Goal: Contribute content: Add original content to the website for others to see

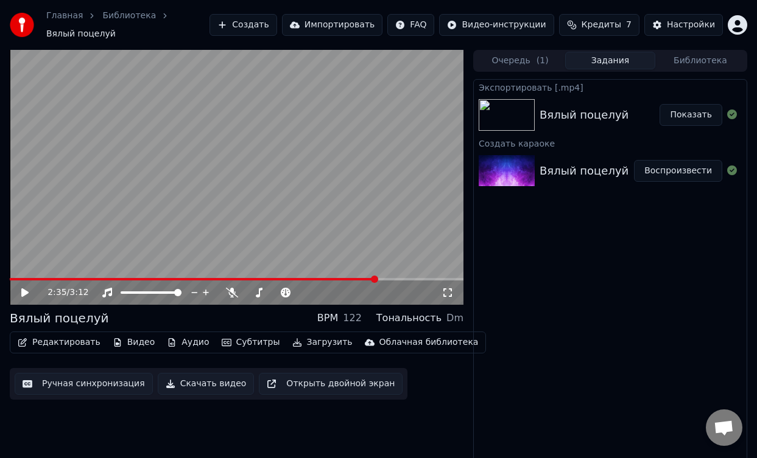
click at [700, 114] on button "Показать" at bounding box center [690, 115] width 63 height 22
click at [587, 171] on div "Вялый поцелуй" at bounding box center [583, 171] width 89 height 17
click at [129, 343] on button "Видео" at bounding box center [134, 342] width 52 height 17
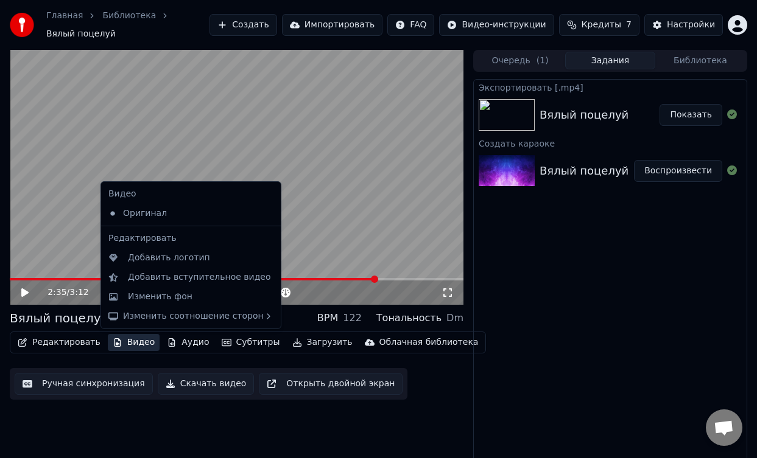
click at [265, 213] on icon at bounding box center [271, 214] width 13 height 10
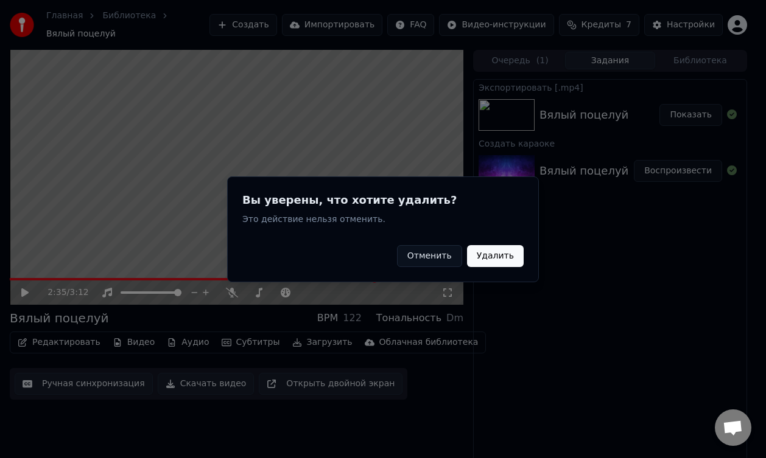
click at [499, 259] on button "Удалить" at bounding box center [495, 256] width 57 height 22
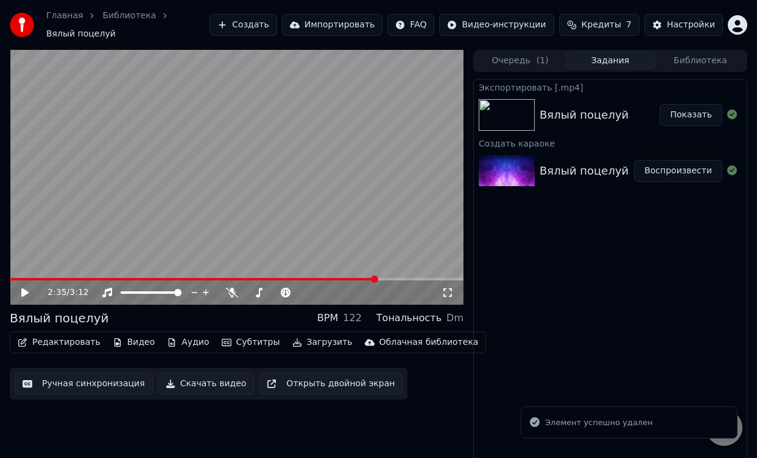
click at [128, 342] on button "Видео" at bounding box center [134, 342] width 52 height 17
click at [273, 26] on button "Создать" at bounding box center [242, 25] width 67 height 22
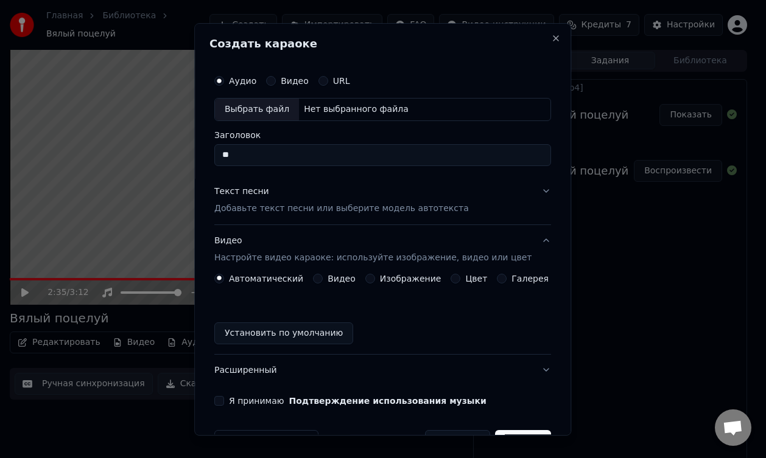
type input "*"
click at [328, 246] on div "Видео Настройте видео караоке: используйте изображение, видео или цвет" at bounding box center [372, 249] width 317 height 29
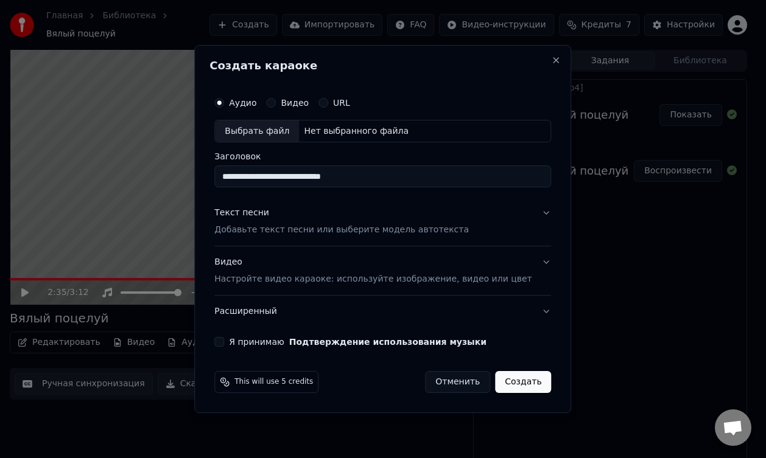
click at [319, 268] on div "Видео Настройте видео караоке: используйте изображение, видео или цвет" at bounding box center [372, 271] width 317 height 29
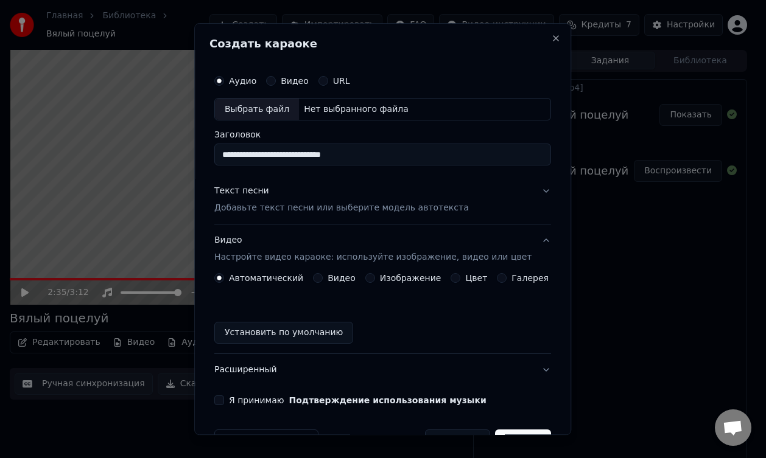
click at [343, 276] on label "Видео" at bounding box center [342, 279] width 28 height 9
click at [323, 276] on button "Видео" at bounding box center [318, 279] width 10 height 10
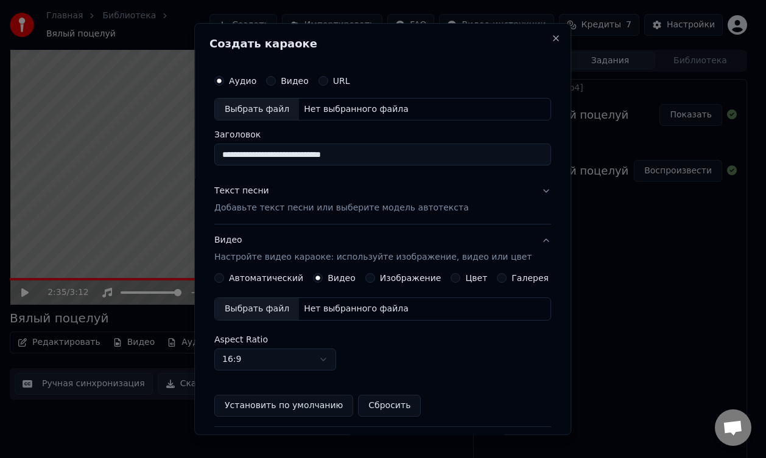
click at [272, 308] on div "Выбрать файл" at bounding box center [257, 310] width 84 height 22
click at [281, 108] on div "Выбрать файл" at bounding box center [257, 110] width 84 height 22
type input "**********"
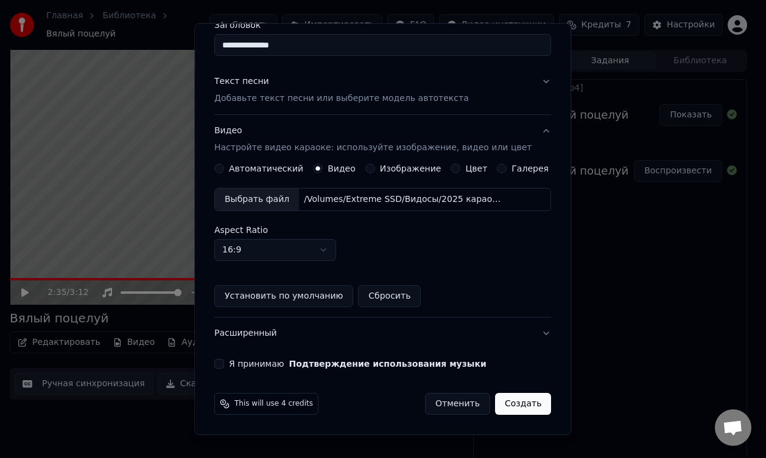
scroll to position [109, 0]
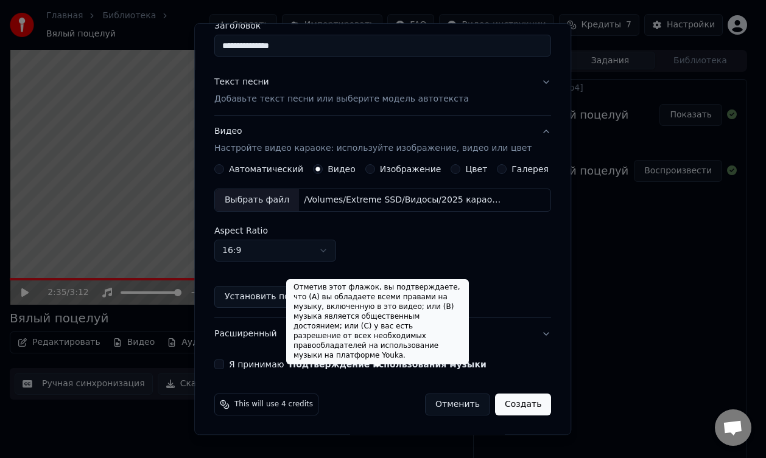
click at [394, 367] on button "Подтверждение использования музыки" at bounding box center [387, 365] width 197 height 9
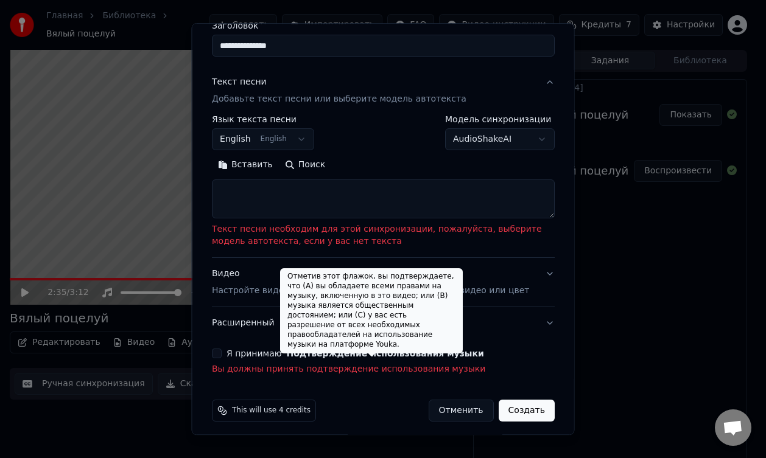
click at [246, 185] on textarea at bounding box center [383, 199] width 343 height 39
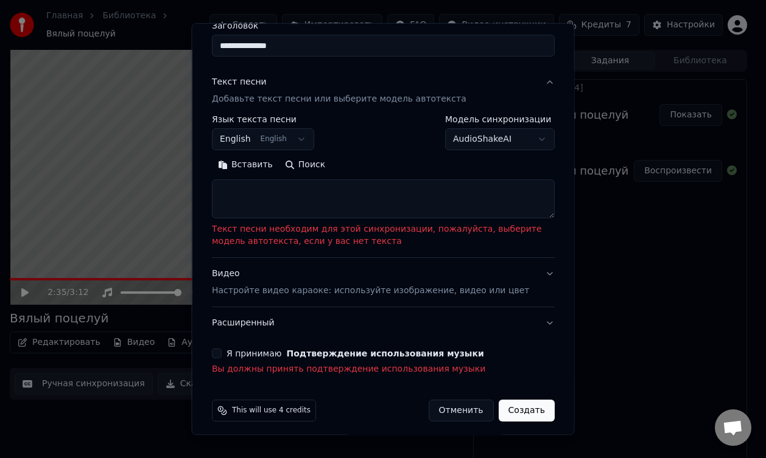
paste textarea "**********"
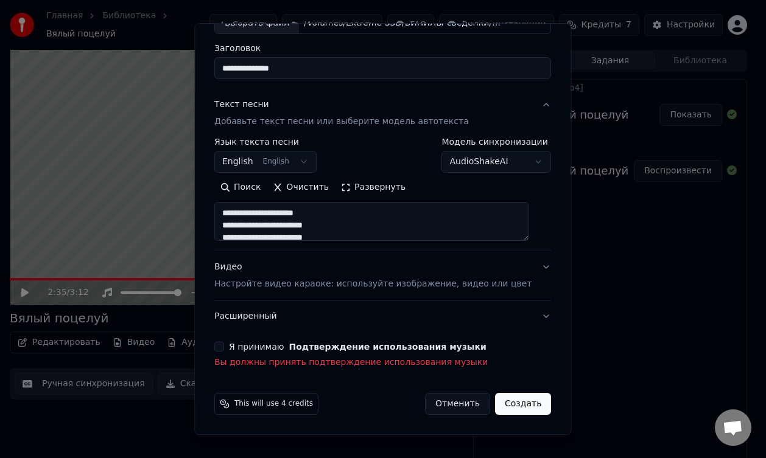
scroll to position [86, 0]
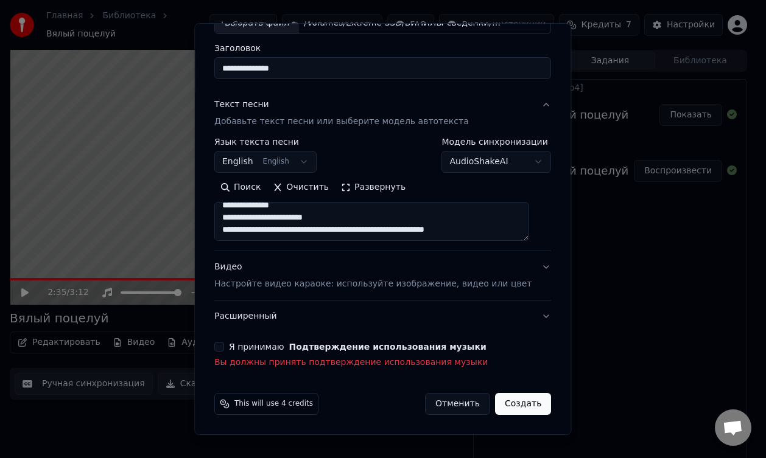
drag, startPoint x: 494, startPoint y: 226, endPoint x: 218, endPoint y: 222, distance: 276.4
click at [218, 222] on div "**********" at bounding box center [382, 175] width 346 height 397
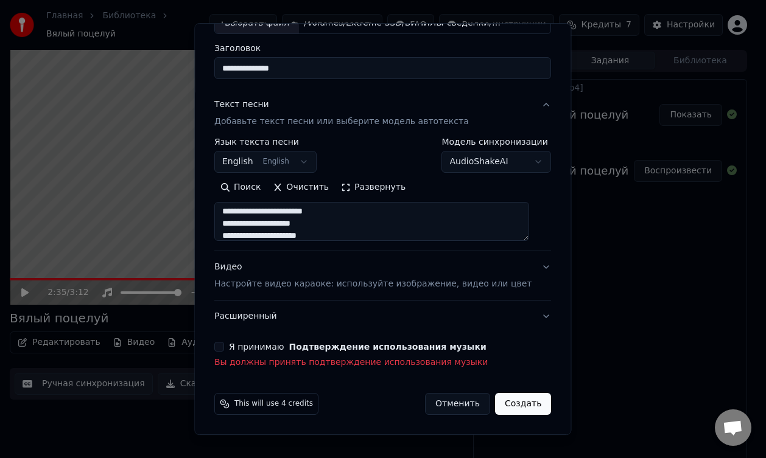
scroll to position [0, 0]
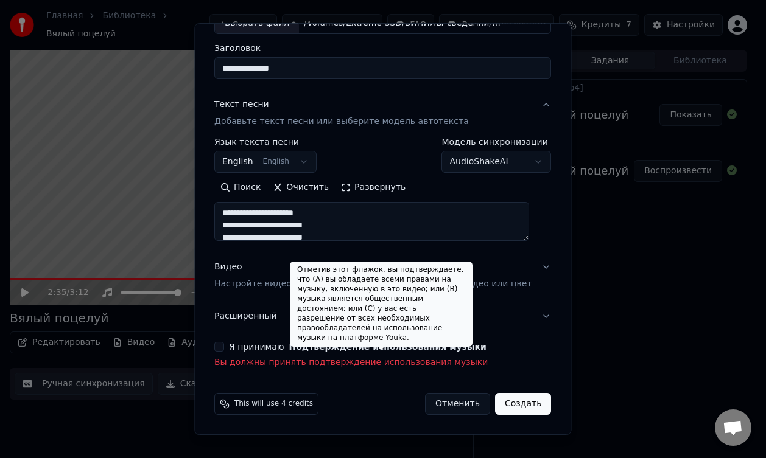
type textarea "**********"
click at [307, 349] on button "Подтверждение использования музыки" at bounding box center [387, 347] width 197 height 9
select select "**"
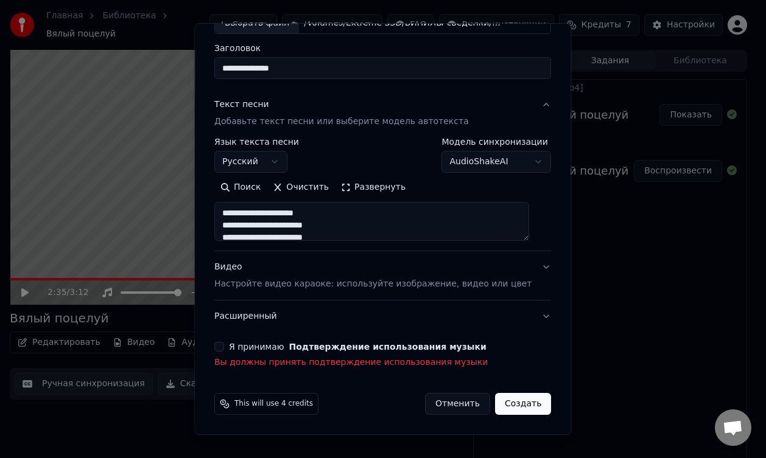
click at [224, 346] on button "Я принимаю Подтверждение использования музыки" at bounding box center [219, 348] width 10 height 10
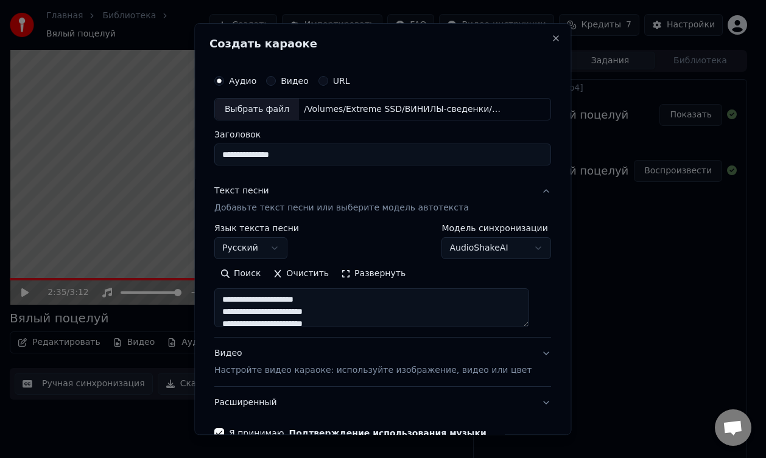
drag, startPoint x: 444, startPoint y: 32, endPoint x: 369, endPoint y: 9, distance: 78.4
click at [369, 9] on body "**********" at bounding box center [378, 229] width 757 height 458
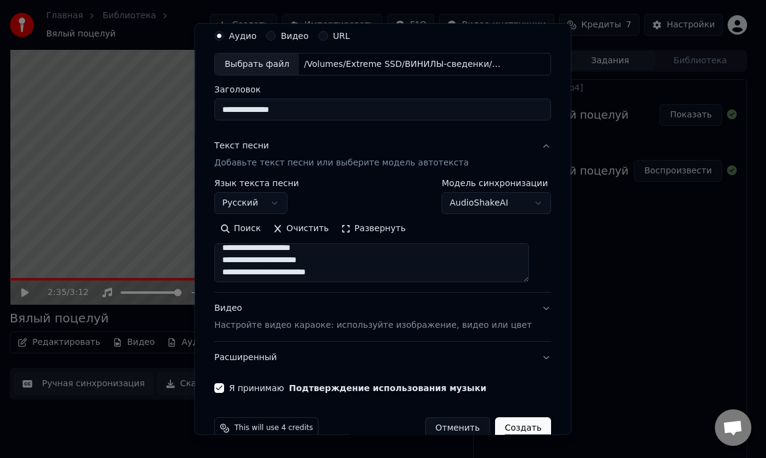
scroll to position [69, 0]
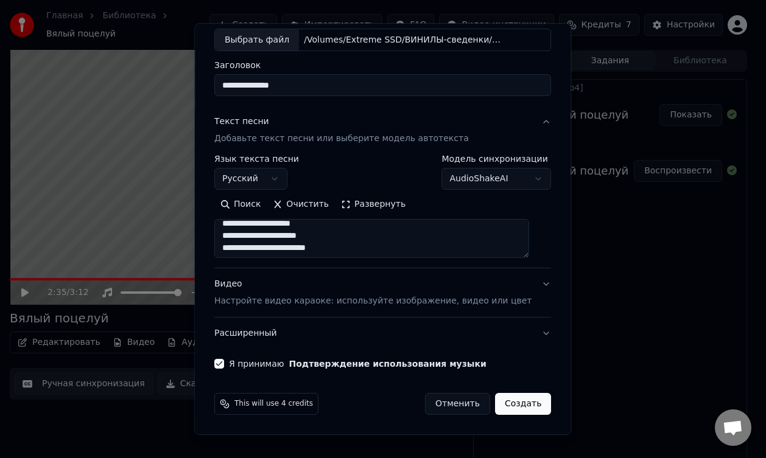
click at [256, 298] on p "Настройте видео караоке: используйте изображение, видео или цвет" at bounding box center [372, 302] width 317 height 12
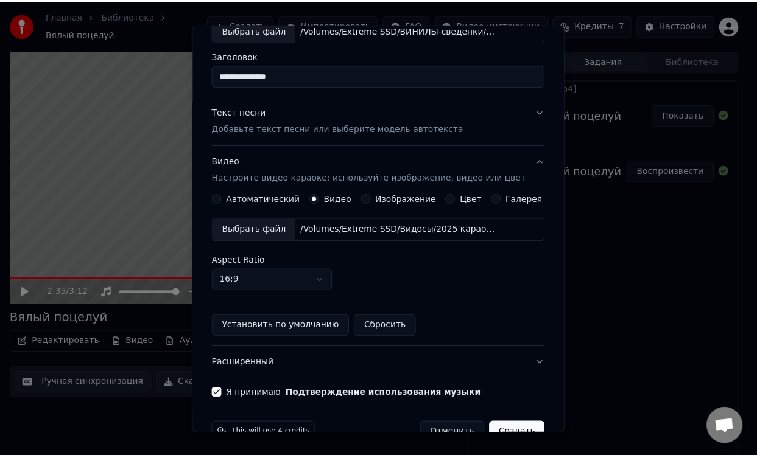
scroll to position [110, 0]
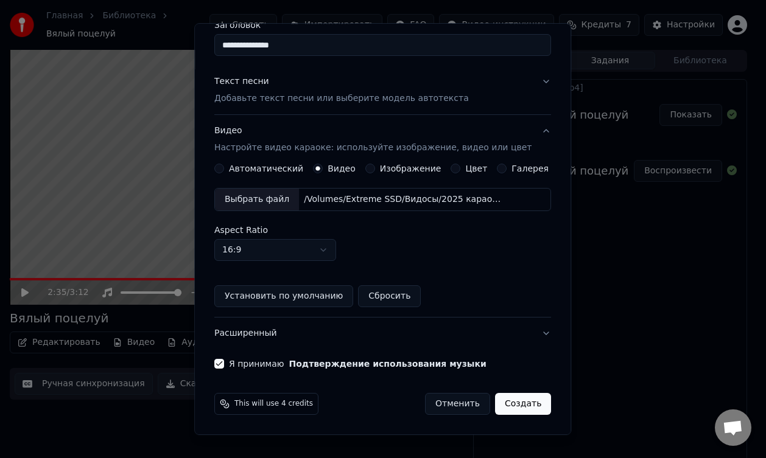
click at [518, 405] on button "Создать" at bounding box center [523, 405] width 56 height 22
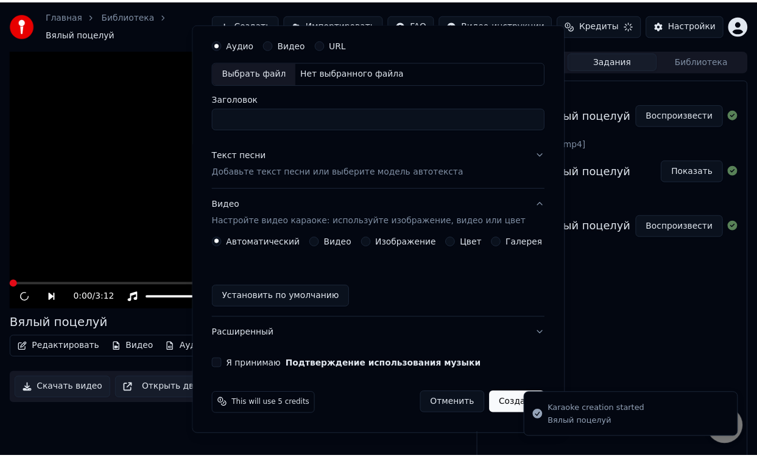
scroll to position [37, 0]
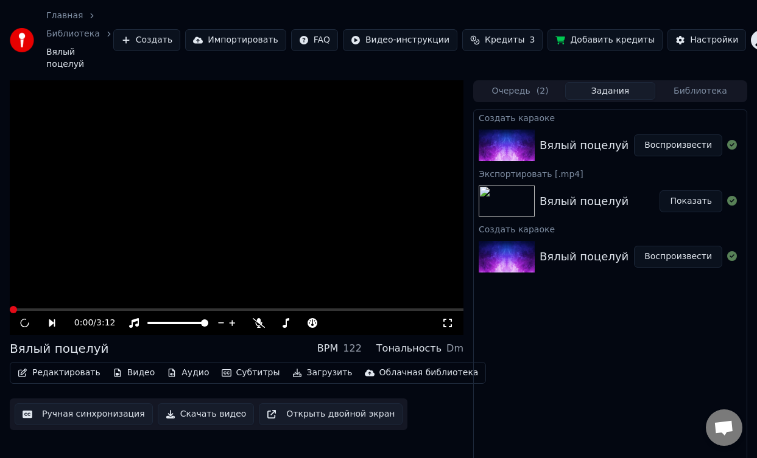
click at [689, 135] on button "Воспроизвести" at bounding box center [678, 146] width 88 height 22
click at [677, 135] on button "Воспроизвести" at bounding box center [678, 146] width 88 height 22
click at [686, 246] on button "Воспроизвести" at bounding box center [678, 257] width 88 height 22
click at [697, 191] on button "Показать" at bounding box center [690, 202] width 63 height 22
click at [465, 32] on button "Кредиты 3" at bounding box center [502, 40] width 80 height 22
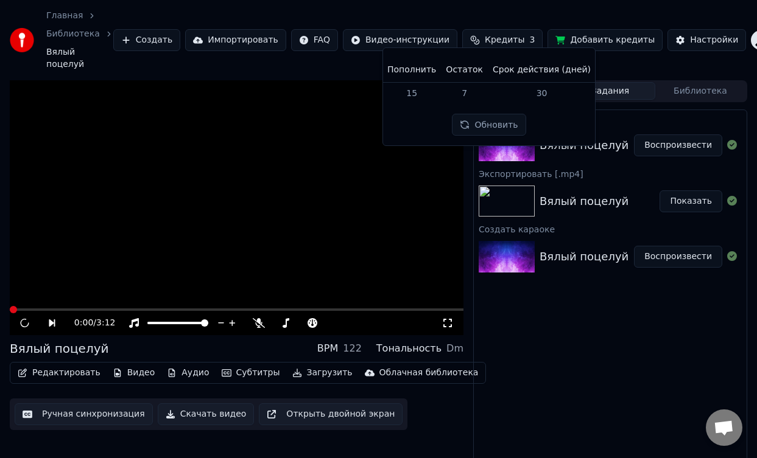
click at [494, 34] on span "Кредиты" at bounding box center [505, 40] width 40 height 12
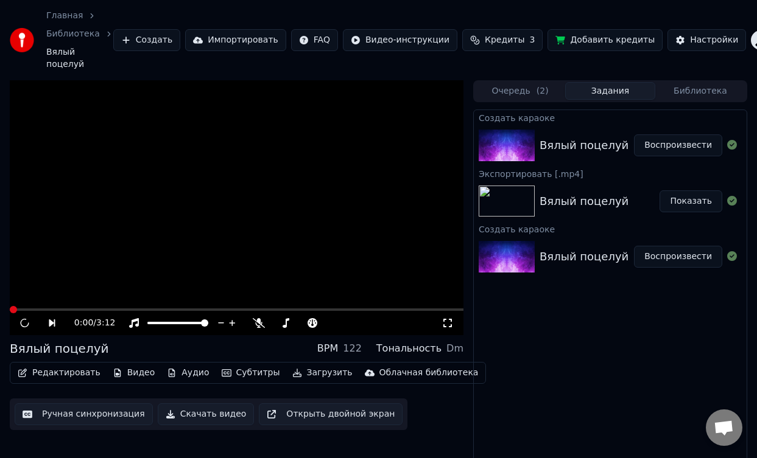
click at [598, 33] on button "Добавить кредиты" at bounding box center [604, 40] width 115 height 22
click at [528, 82] on button "Очередь ( 2 )" at bounding box center [520, 91] width 90 height 18
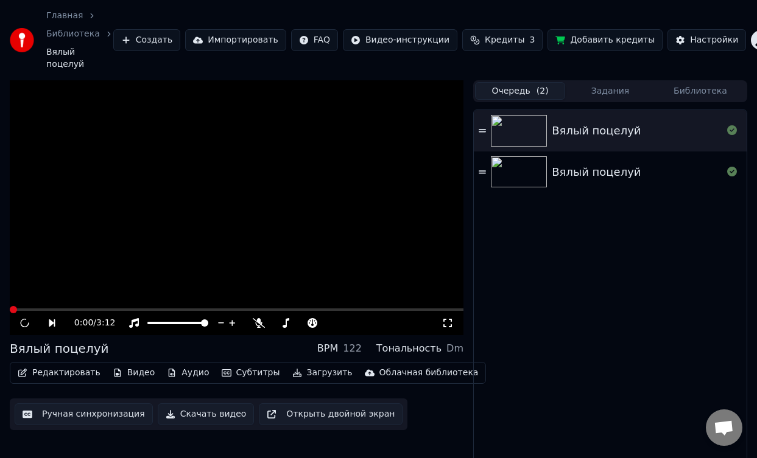
click at [602, 82] on button "Задания" at bounding box center [610, 91] width 90 height 18
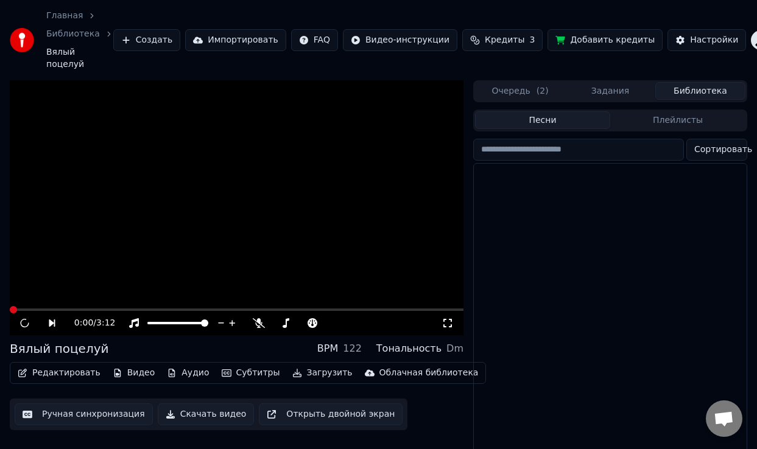
click at [690, 82] on button "Библиотека" at bounding box center [700, 91] width 90 height 18
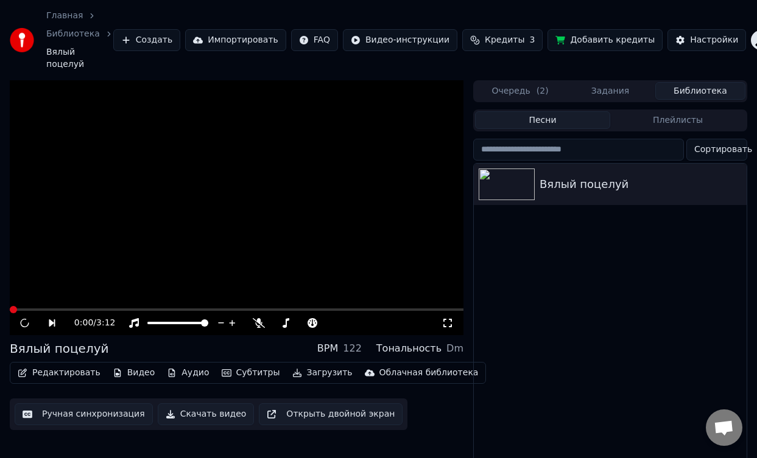
click at [610, 82] on button "Задания" at bounding box center [610, 91] width 90 height 18
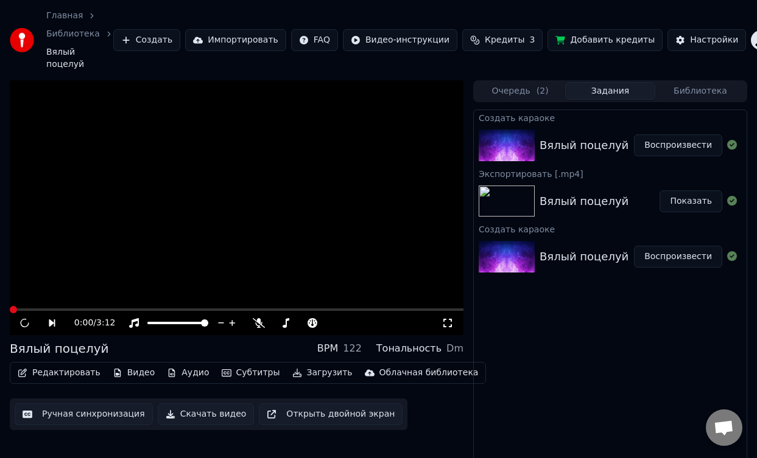
click at [511, 82] on button "Очередь ( 2 )" at bounding box center [520, 91] width 90 height 18
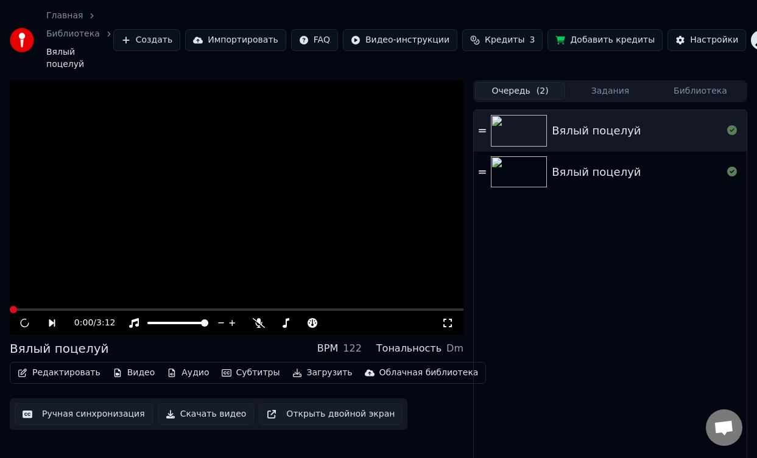
click at [23, 317] on icon at bounding box center [24, 323] width 10 height 12
click at [602, 164] on div "Вялый поцелуй" at bounding box center [596, 172] width 89 height 17
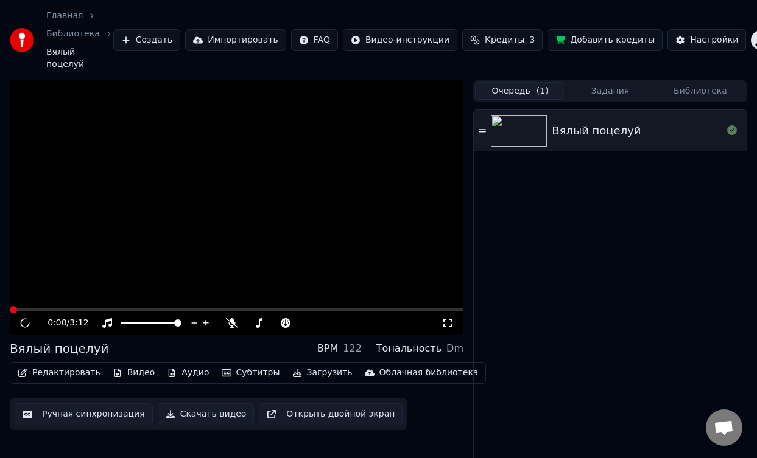
click at [606, 122] on div "Вялый поцелуй" at bounding box center [596, 130] width 89 height 17
click at [597, 122] on div "Вялый поцелуй" at bounding box center [596, 130] width 89 height 17
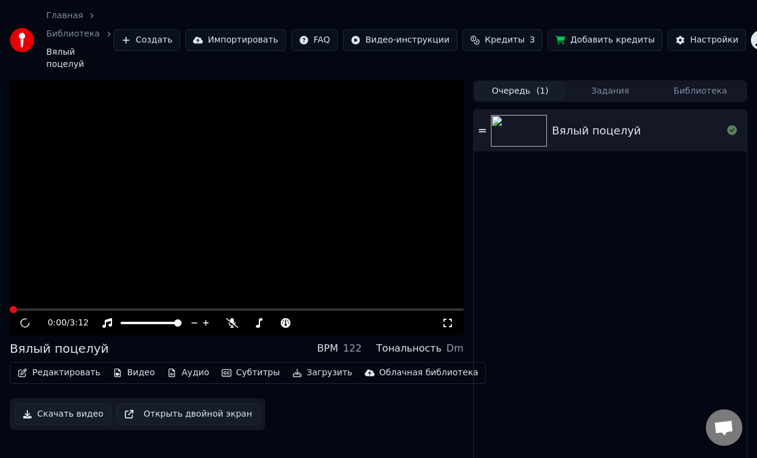
click at [597, 122] on div "Вялый поцелуй" at bounding box center [596, 130] width 89 height 17
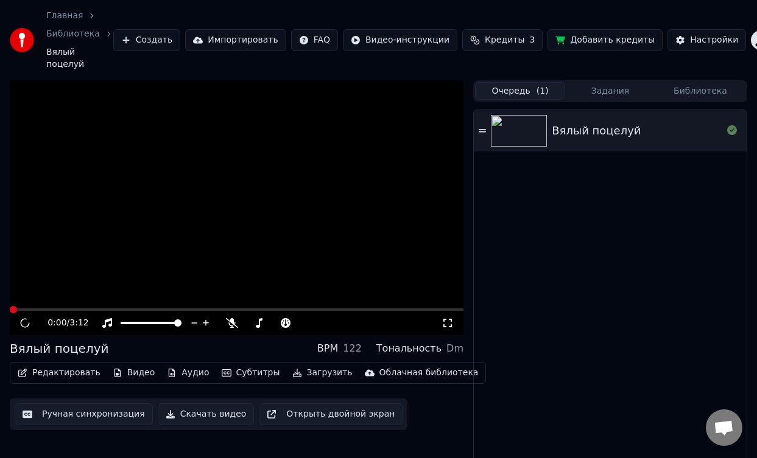
click at [597, 122] on div "Вялый поцелуй" at bounding box center [596, 130] width 89 height 17
click at [726, 432] on span "Открытый чат" at bounding box center [724, 429] width 20 height 17
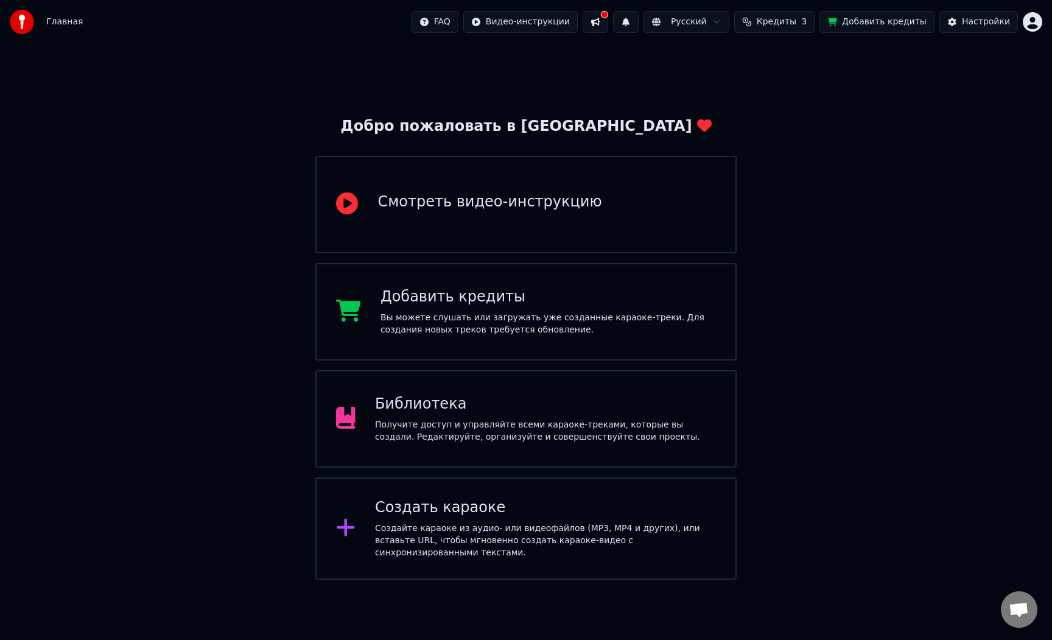
click at [435, 512] on div "Создать караоке" at bounding box center [545, 507] width 341 height 19
click at [559, 23] on html "Главная FAQ Видео-инструкции Русский Кредиты 3 Добавить кредиты Настройки Добро…" at bounding box center [526, 290] width 1052 height 580
click at [605, 22] on html "Главная FAQ Видео-инструкции Русский Кредиты 3 Добавить кредиты Настройки Добро…" at bounding box center [526, 290] width 1052 height 580
click at [788, 23] on span "Кредиты" at bounding box center [777, 22] width 40 height 12
click at [979, 24] on div "Настройки" at bounding box center [986, 22] width 48 height 12
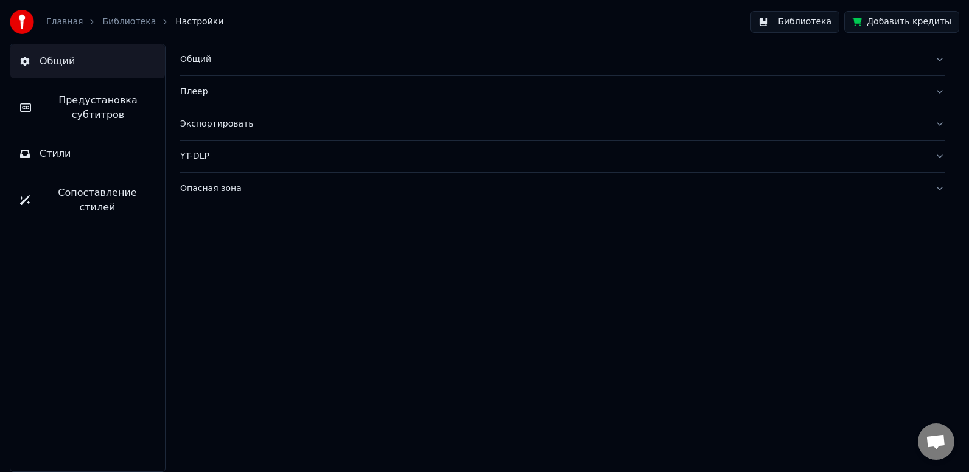
click at [220, 193] on div "Опасная зона" at bounding box center [552, 189] width 745 height 12
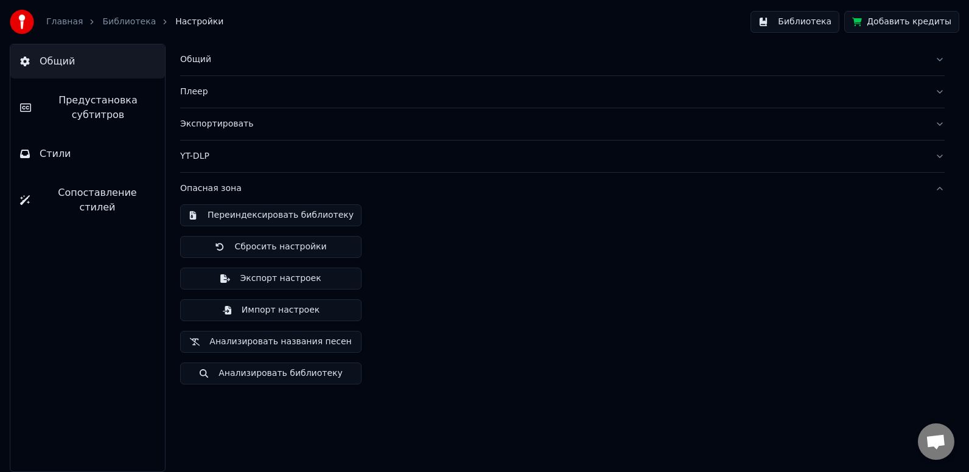
click at [198, 161] on div "YT-DLP" at bounding box center [552, 156] width 745 height 12
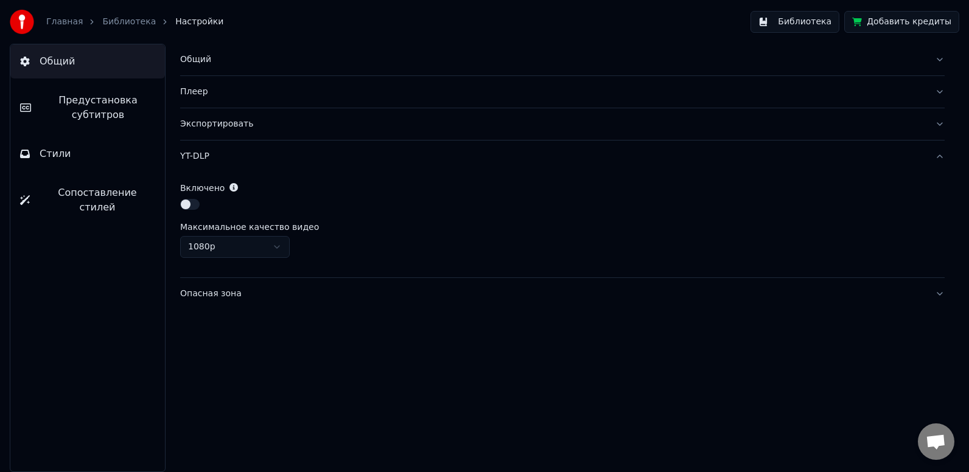
click at [201, 127] on div "Экспортировать" at bounding box center [552, 124] width 745 height 12
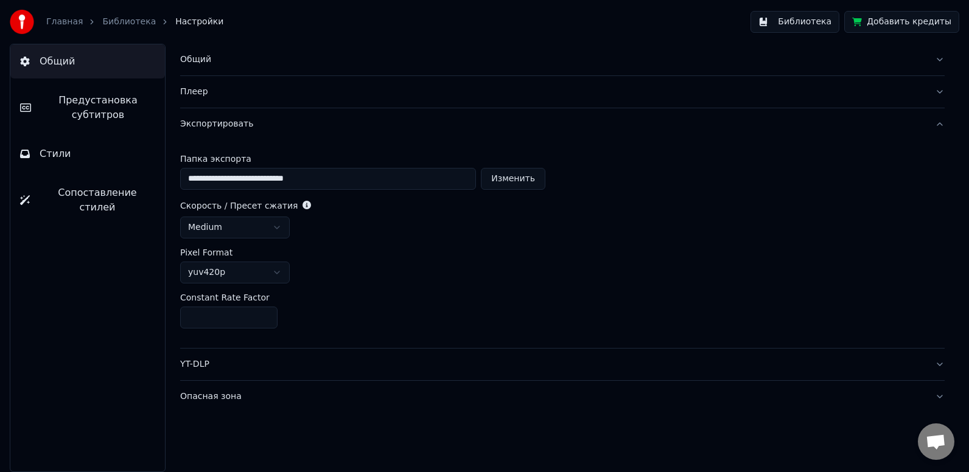
click at [527, 181] on button "Изменить" at bounding box center [513, 179] width 65 height 22
click at [46, 153] on span "Стили" at bounding box center [56, 154] width 32 height 15
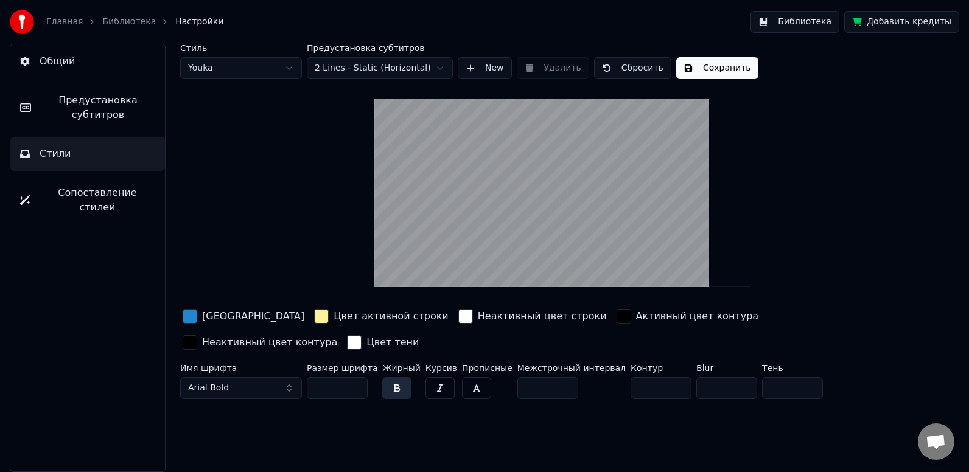
click at [72, 59] on span "Общий" at bounding box center [57, 61] width 35 height 15
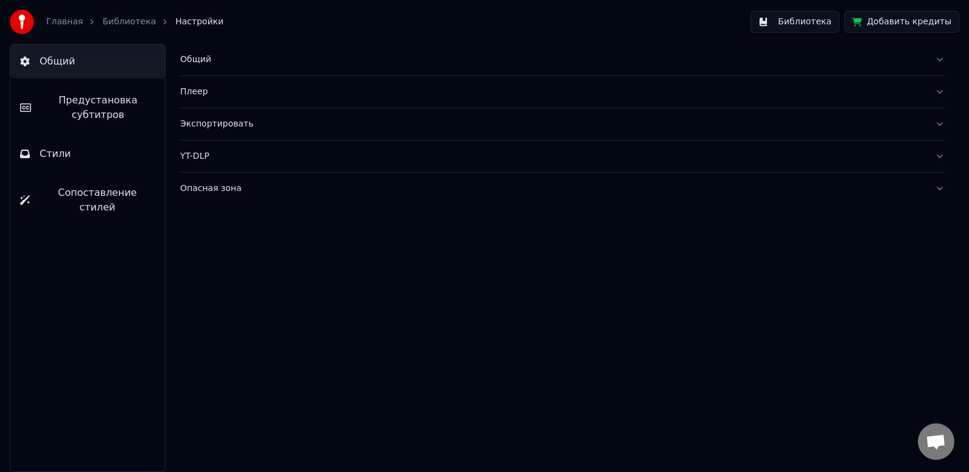
click at [228, 57] on div "Общий" at bounding box center [552, 60] width 745 height 12
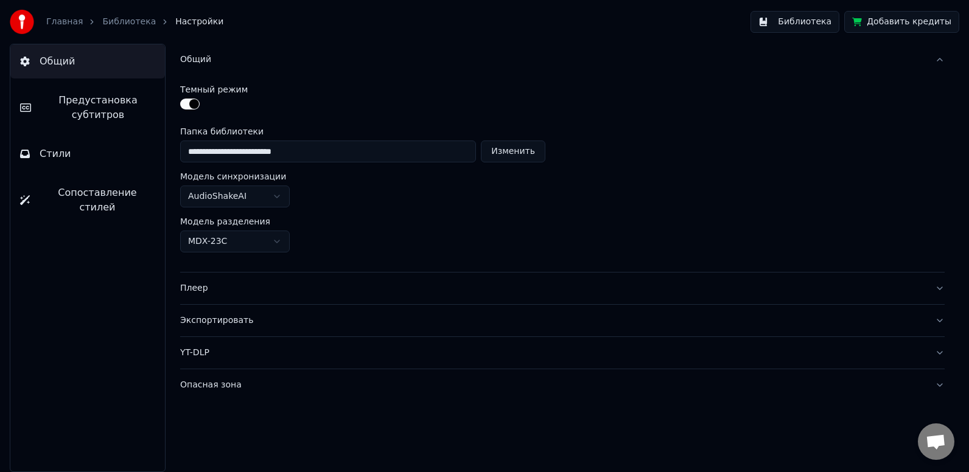
click at [234, 320] on div "Экспортировать" at bounding box center [552, 321] width 745 height 12
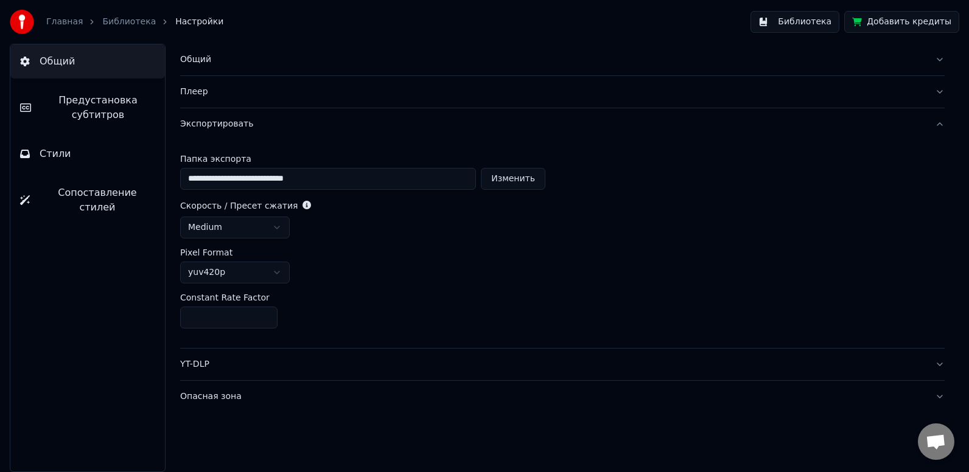
click at [821, 21] on button "Библиотека" at bounding box center [795, 22] width 89 height 22
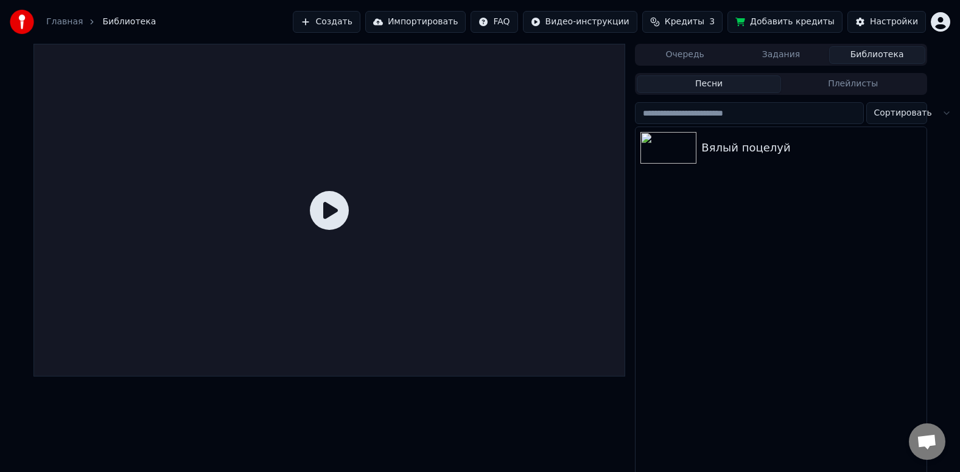
click at [689, 57] on button "Очередь" at bounding box center [685, 55] width 96 height 18
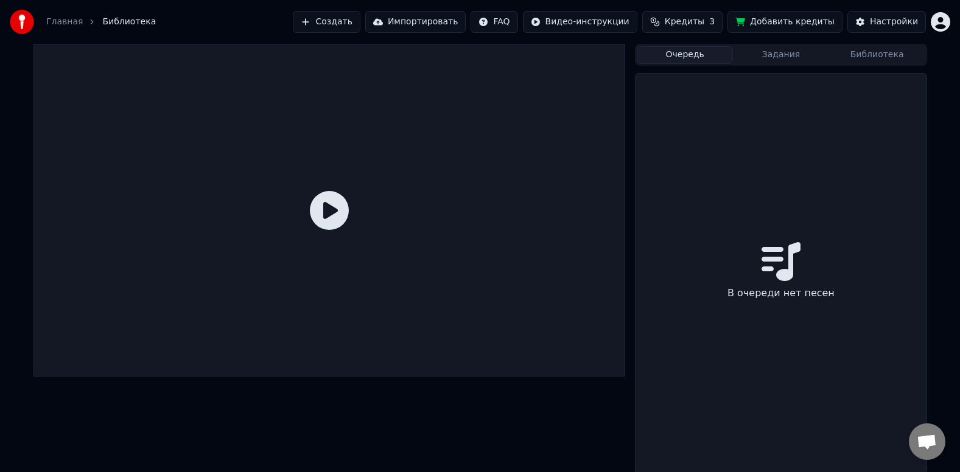
click at [783, 55] on button "Задания" at bounding box center [781, 55] width 96 height 18
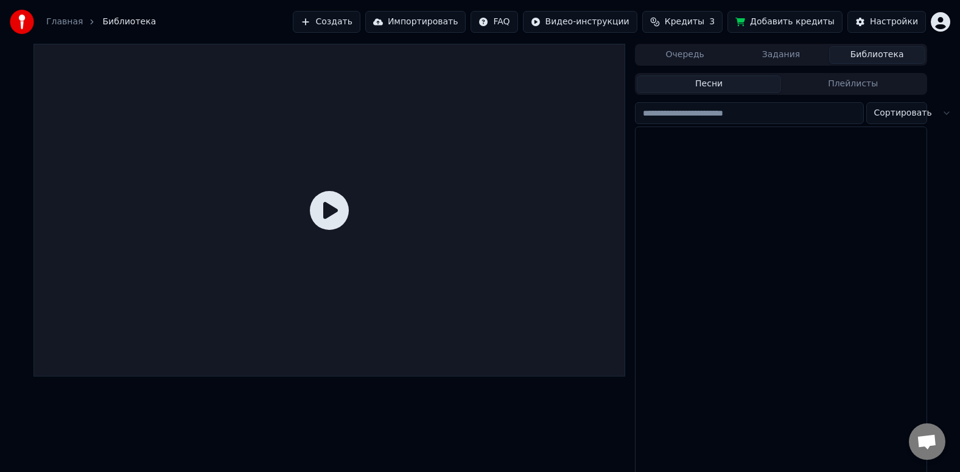
click at [879, 58] on button "Библиотека" at bounding box center [877, 55] width 96 height 18
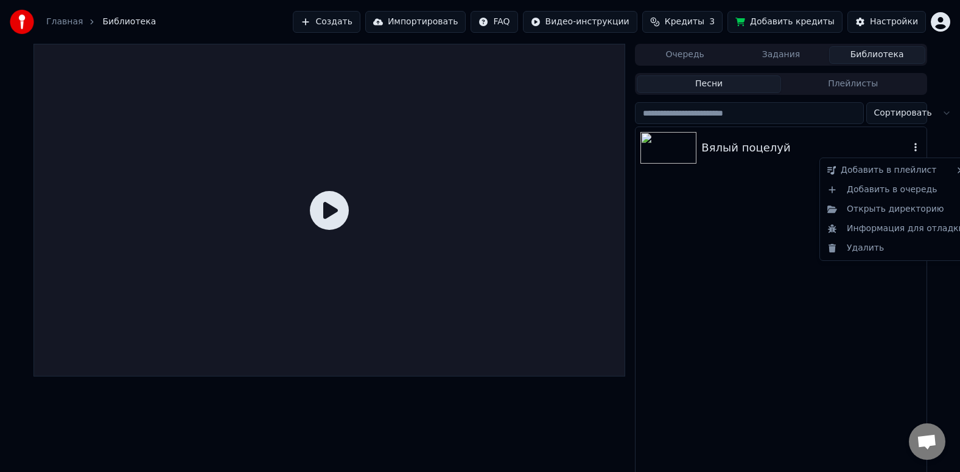
click at [913, 147] on icon "button" at bounding box center [916, 147] width 12 height 10
click at [894, 208] on div "Открыть директорию" at bounding box center [896, 209] width 147 height 19
click at [921, 148] on icon "button" at bounding box center [916, 147] width 12 height 10
click at [908, 206] on div "Открыть директорию" at bounding box center [896, 209] width 147 height 19
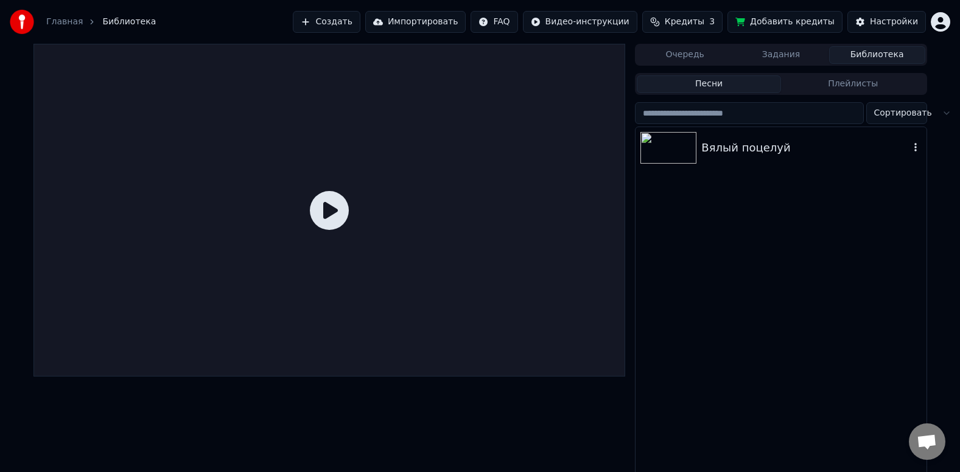
click at [449, 24] on button "Импортировать" at bounding box center [415, 22] width 101 height 22
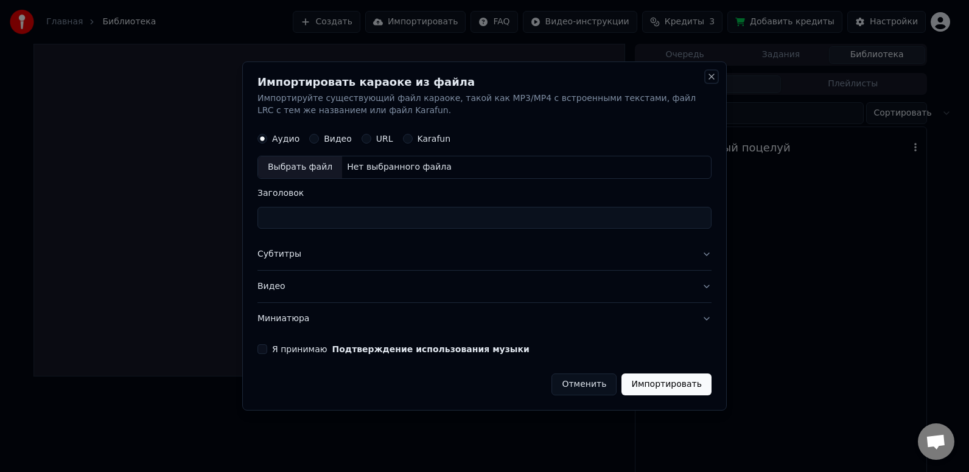
click at [714, 78] on button "Close" at bounding box center [712, 77] width 10 height 10
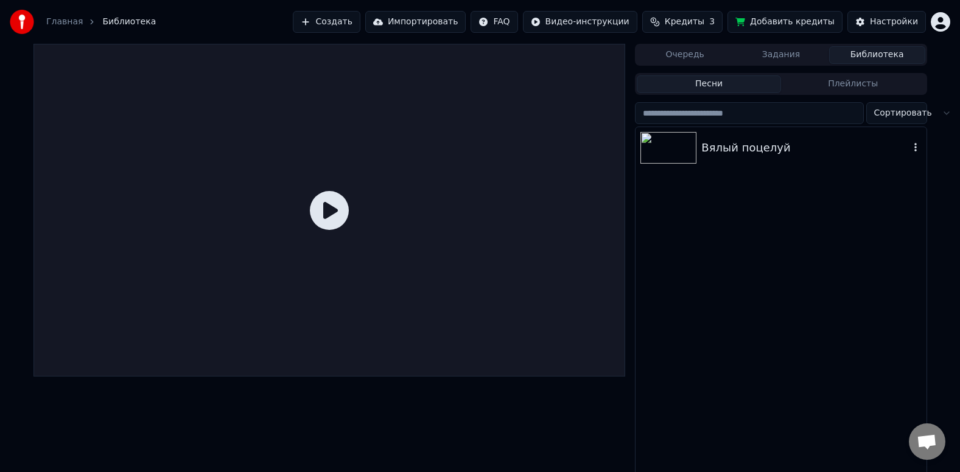
click at [791, 21] on button "Добавить кредиты" at bounding box center [785, 22] width 115 height 22
